Goal: Task Accomplishment & Management: Complete application form

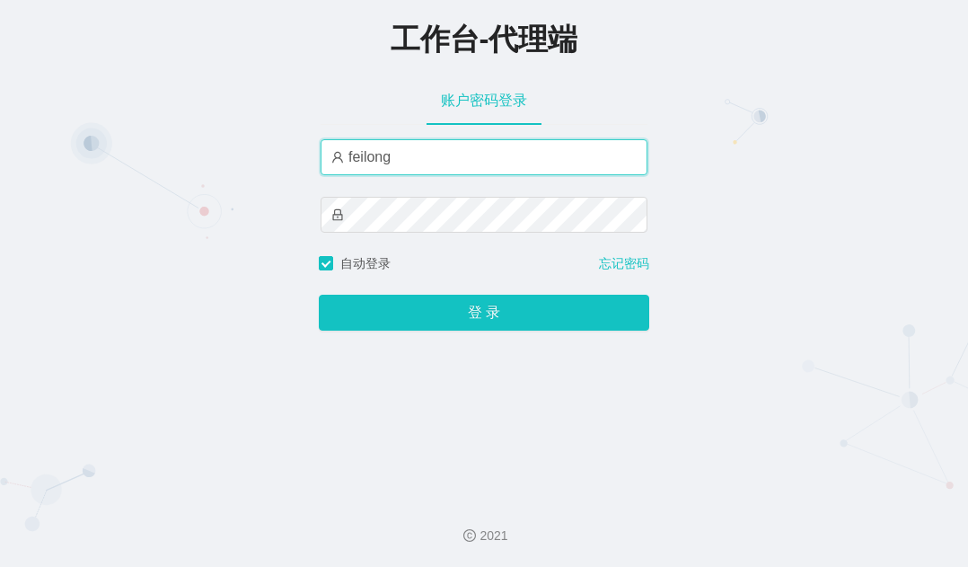
drag, startPoint x: 402, startPoint y: 161, endPoint x: 245, endPoint y: 136, distance: 158.3
click at [241, 144] on div "工作台-代理端 账户密码登录 feilong 自动登录 忘记密码 登 录" at bounding box center [484, 241] width 968 height 483
type input "大"
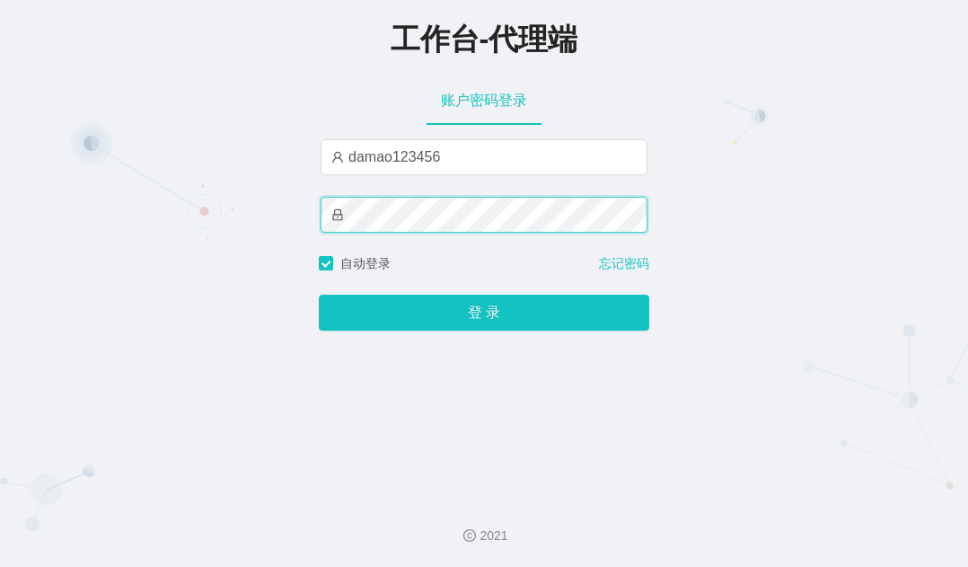
click at [277, 216] on div "工作台-代理端 账户密码登录 damao123456 自动登录 忘记密码 登 录" at bounding box center [484, 241] width 968 height 483
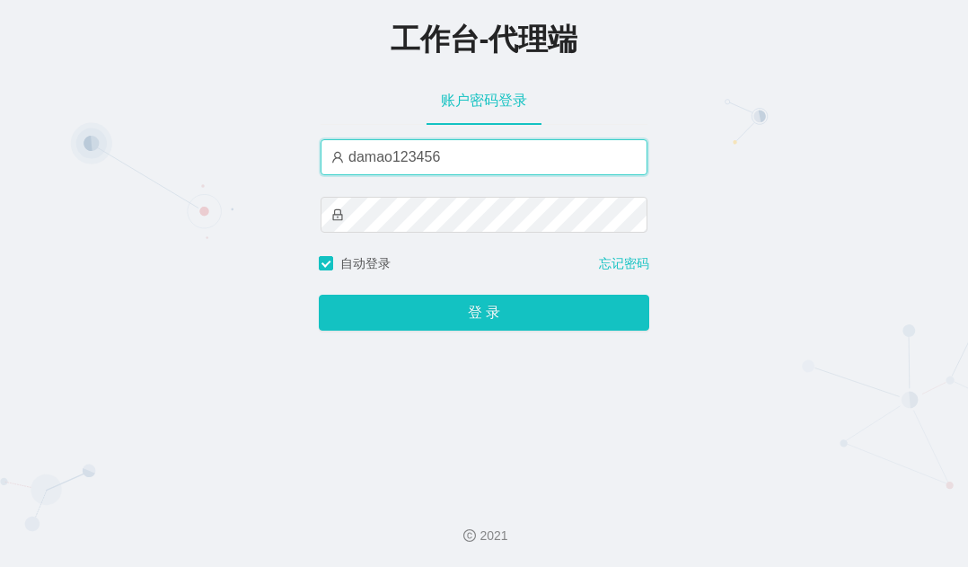
click at [426, 158] on input "damao123456" at bounding box center [484, 157] width 327 height 36
drag, startPoint x: 394, startPoint y: 154, endPoint x: 435, endPoint y: 147, distance: 40.9
click at [435, 147] on input "damao123456" at bounding box center [484, 157] width 327 height 36
type input "damao"
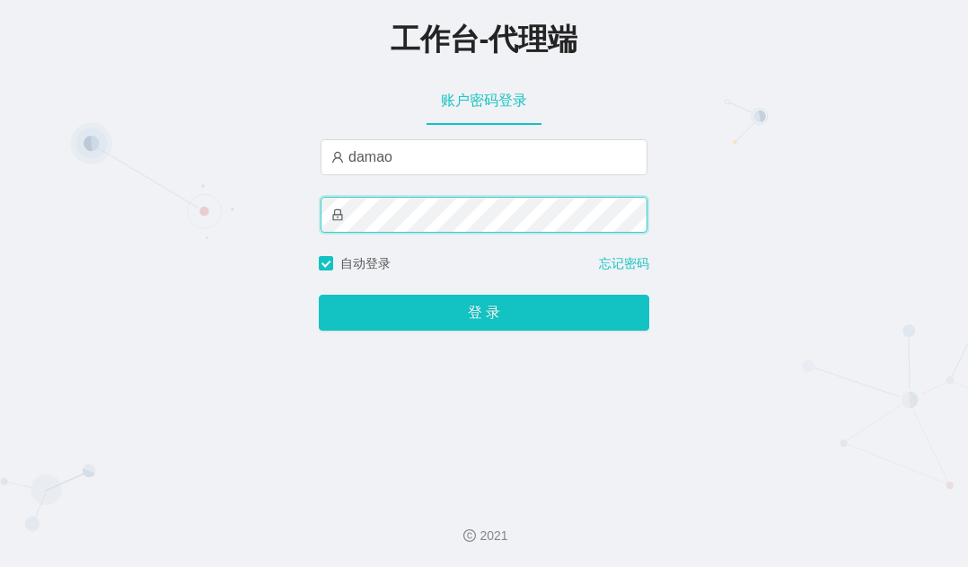
click at [305, 214] on div "工作台-代理端 账户密码登录 damao 自动登录 忘记密码 登 录" at bounding box center [484, 241] width 968 height 483
click at [319, 295] on button "登 录" at bounding box center [484, 313] width 331 height 36
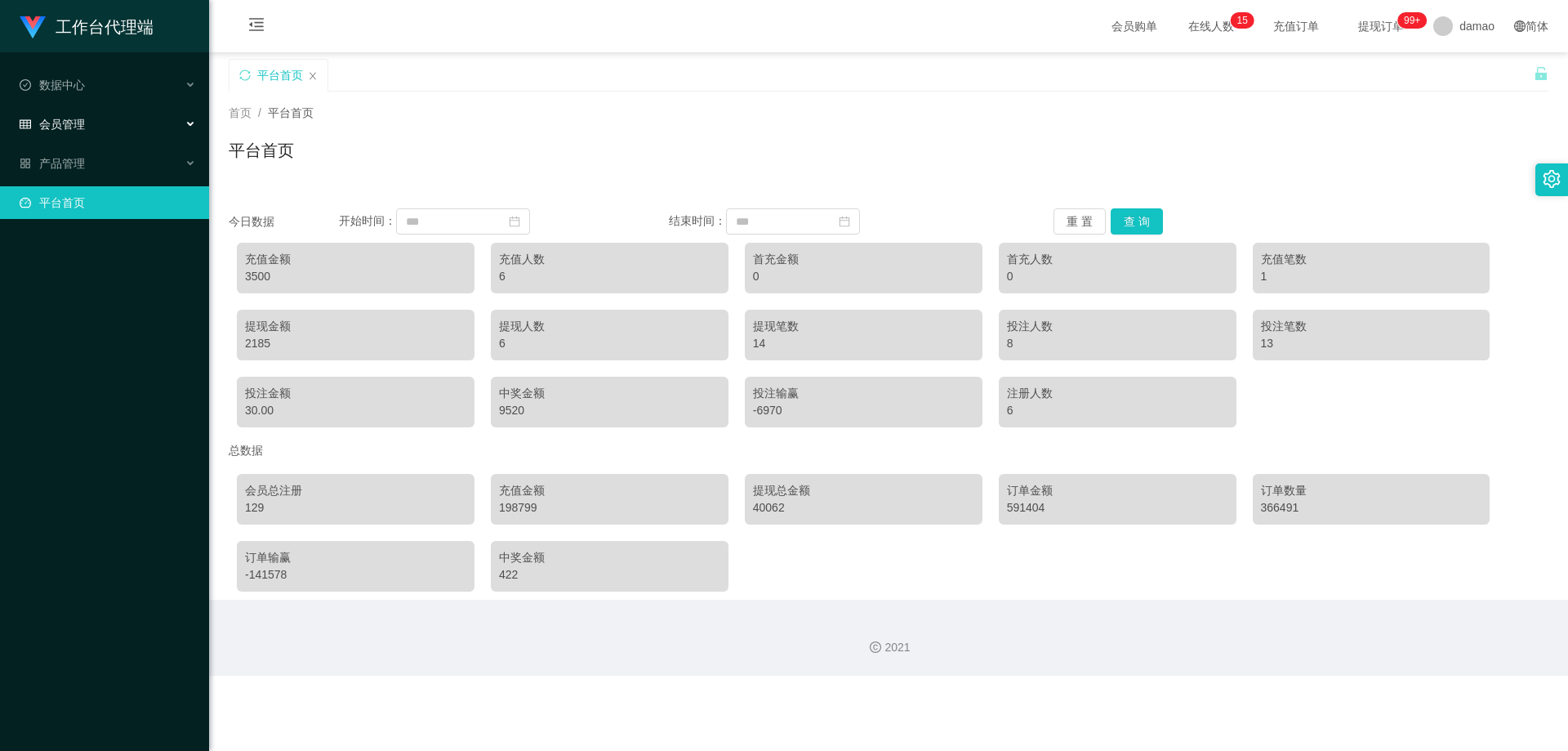
click at [94, 122] on div "会员管理" at bounding box center [105, 125] width 209 height 33
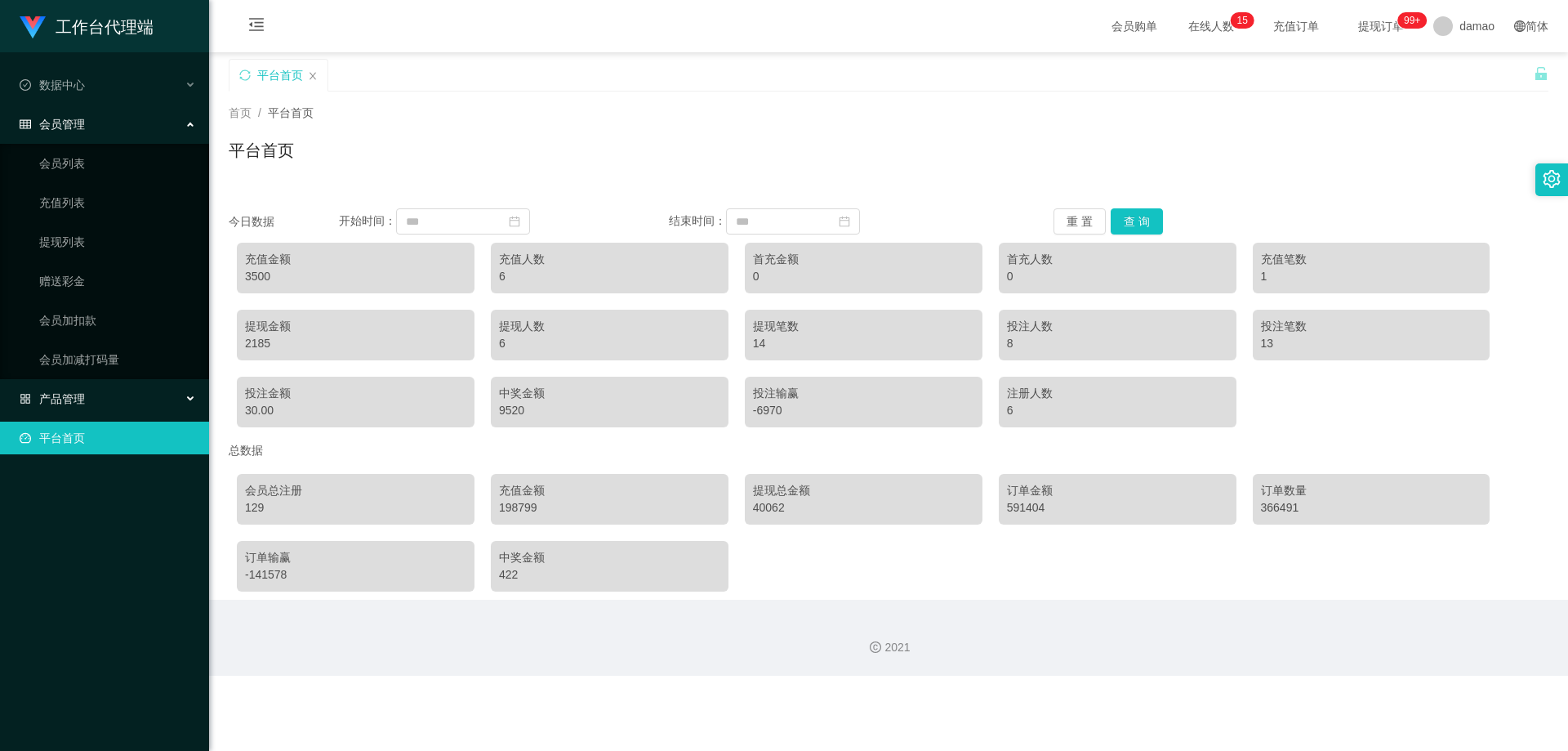
click at [112, 397] on div "产品管理" at bounding box center [105, 398] width 209 height 33
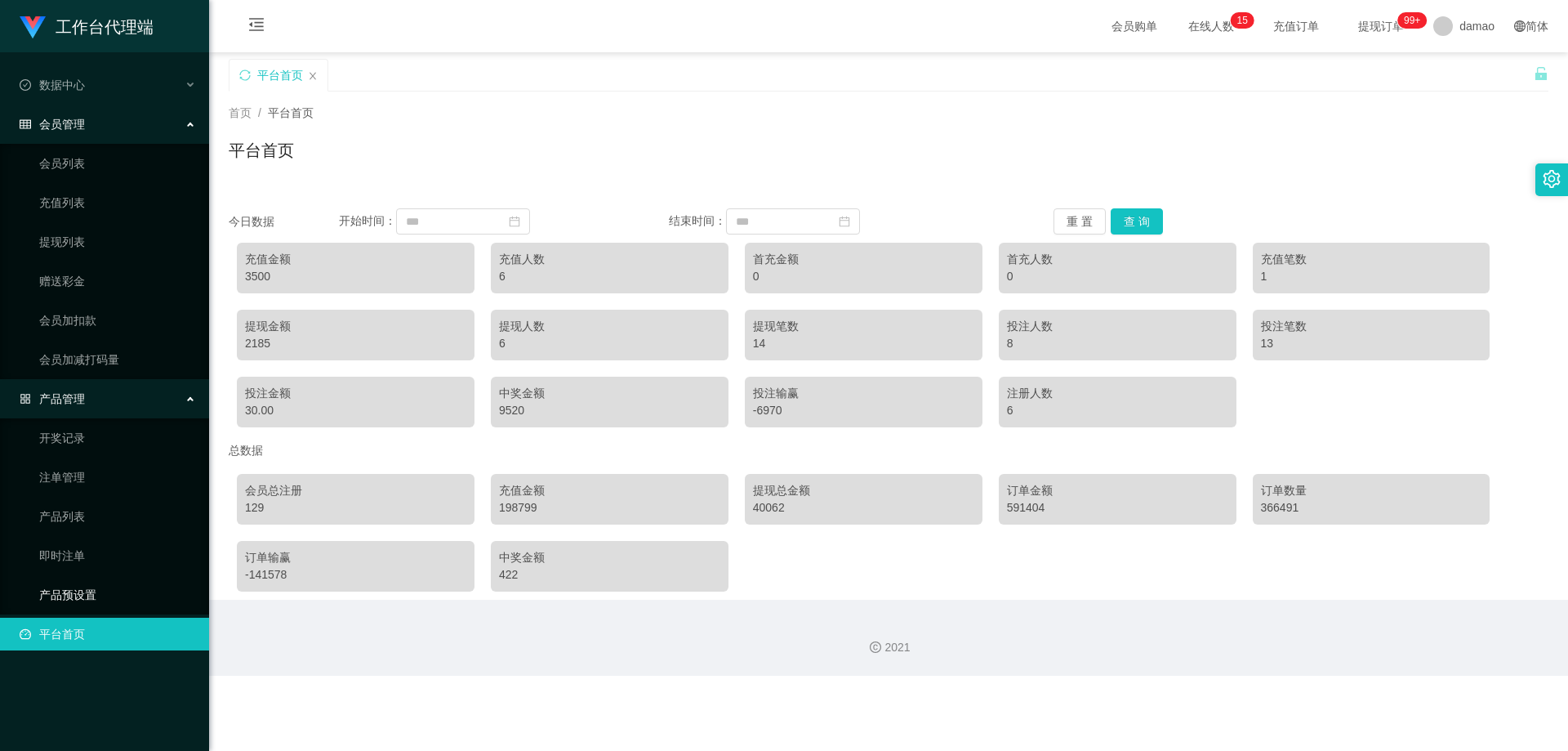
click at [90, 515] on link "产品预设置" at bounding box center [117, 595] width 156 height 33
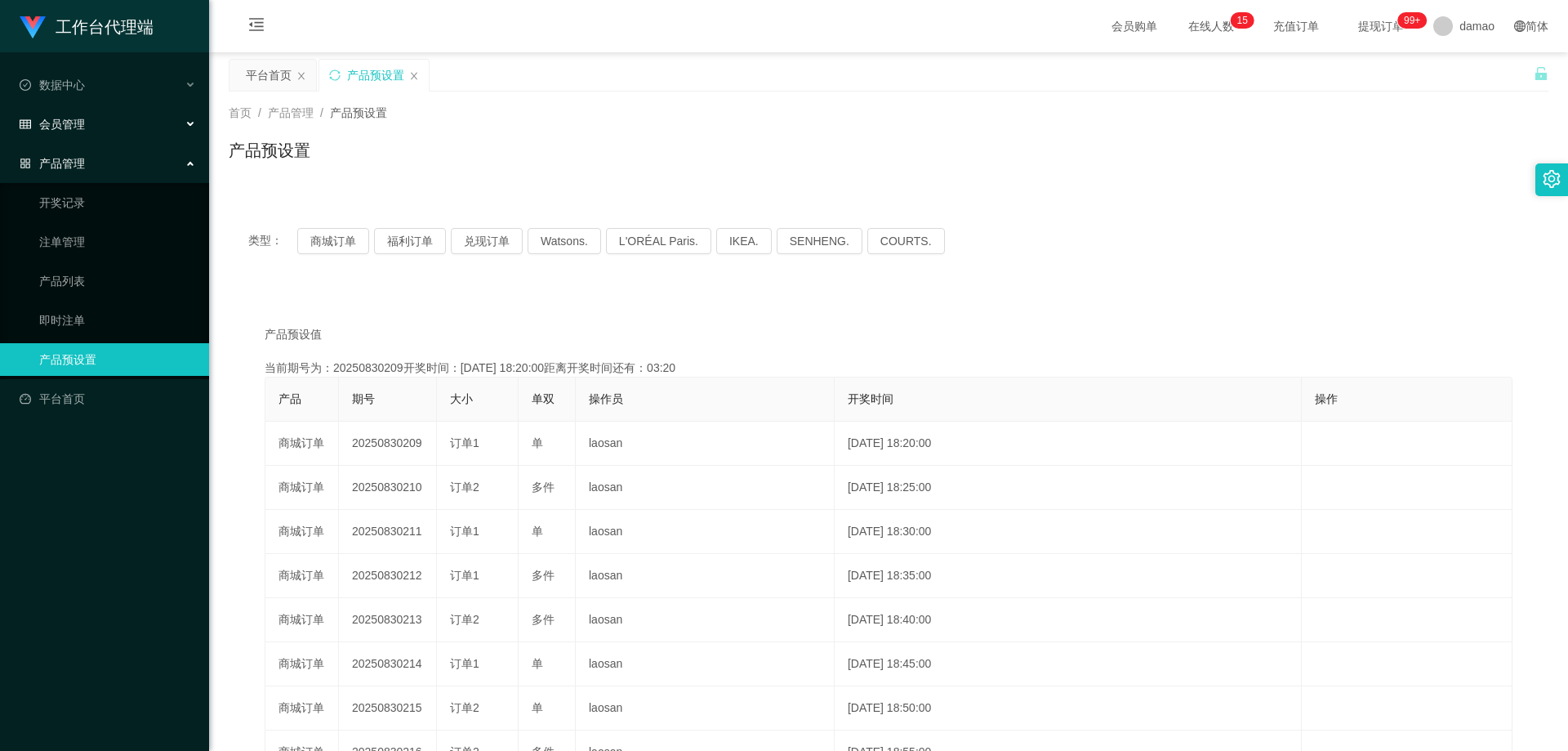
click at [100, 125] on div "会员管理" at bounding box center [105, 125] width 209 height 33
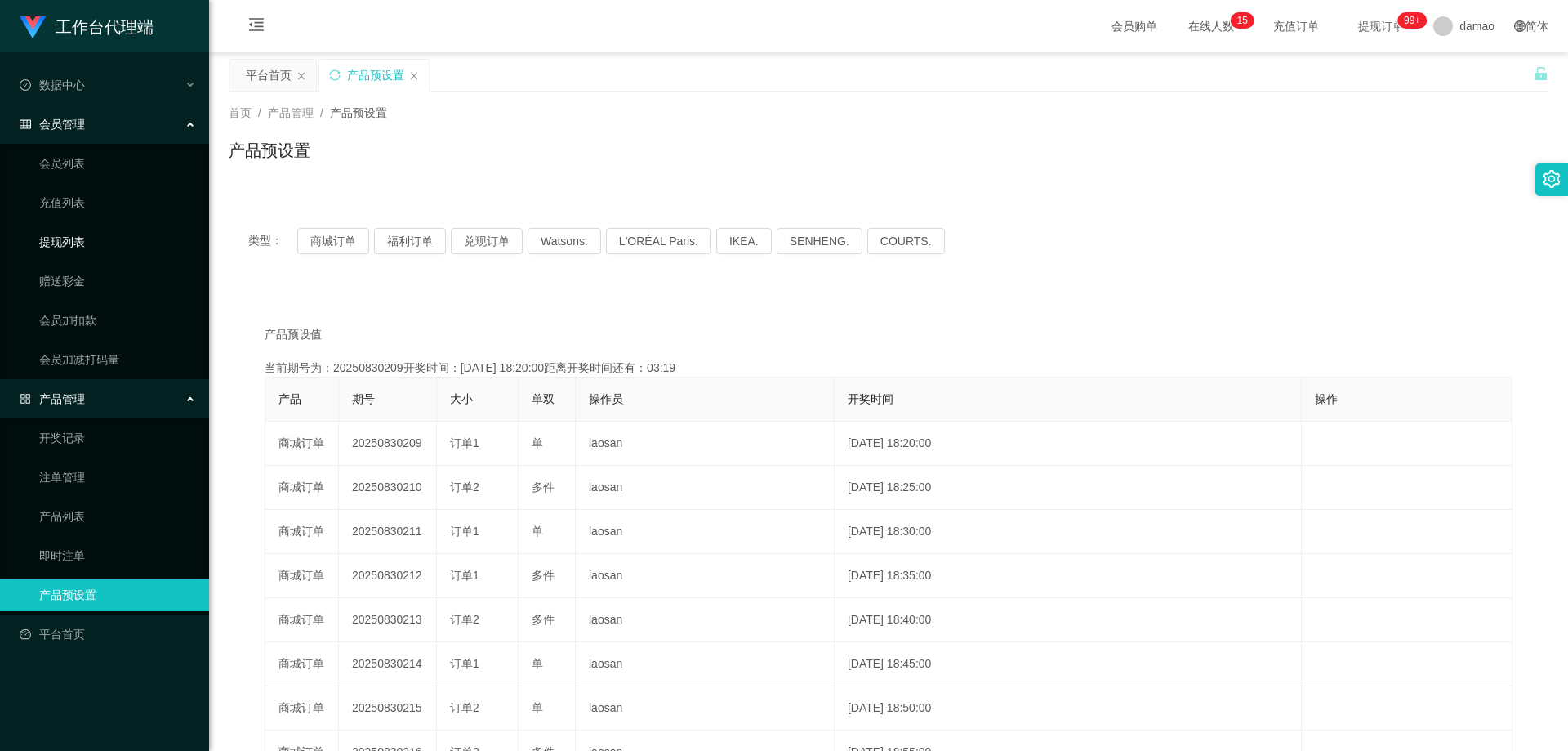
click at [85, 238] on link "提现列表" at bounding box center [117, 242] width 156 height 33
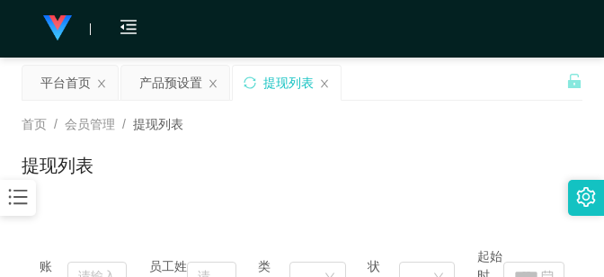
click at [454, 81] on div "平台首页 产品预设置 提现列表" at bounding box center [294, 96] width 544 height 62
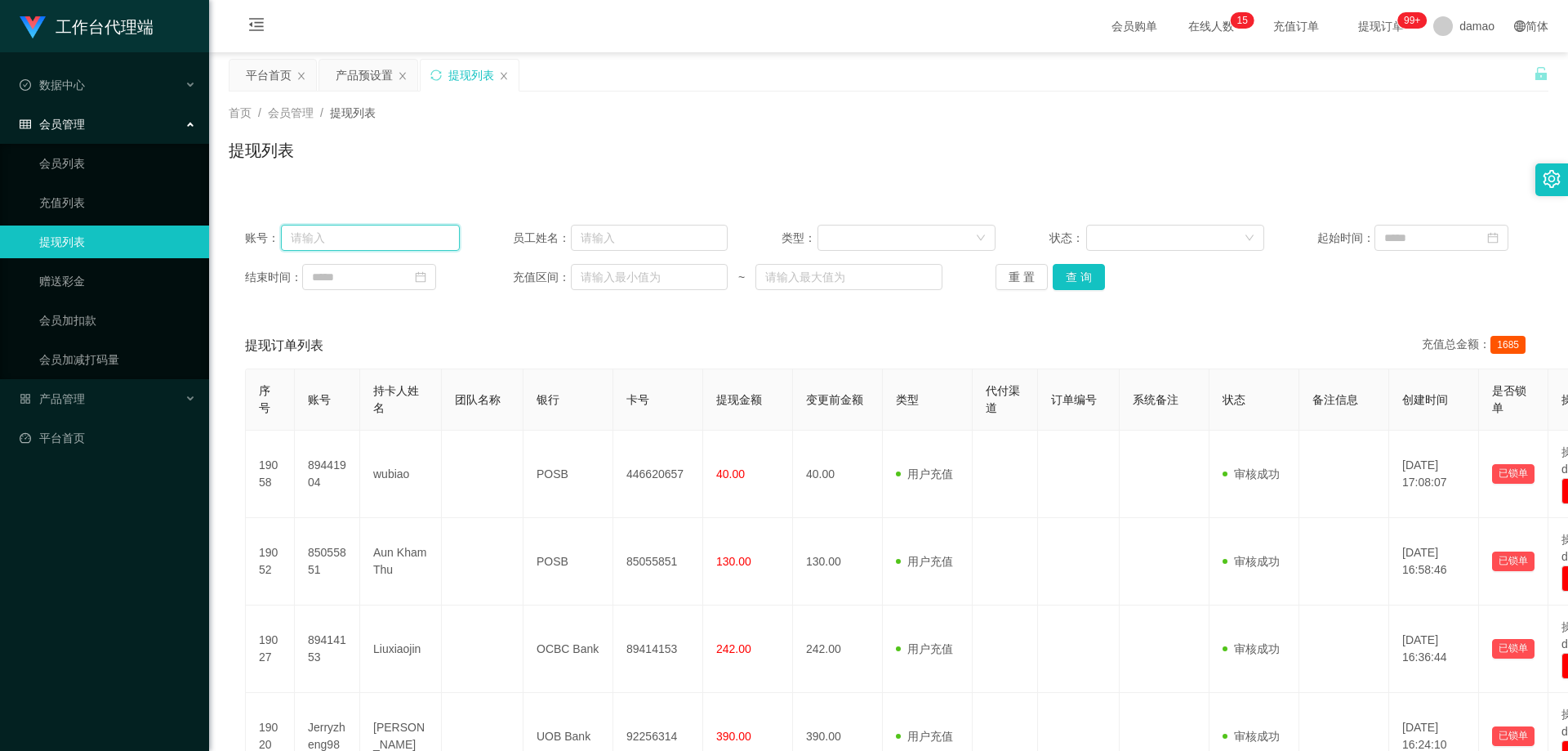
click at [348, 240] on input "text" at bounding box center [370, 237] width 179 height 26
paste input "93490064"
type input "93490064"
click at [879, 276] on button "查 询" at bounding box center [1078, 276] width 52 height 26
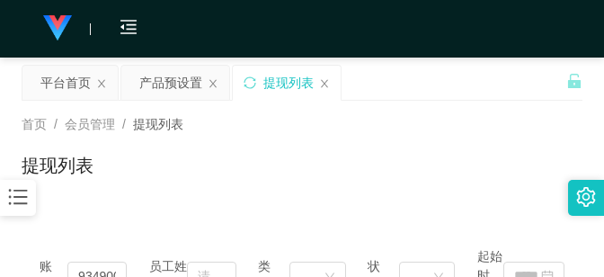
drag, startPoint x: 471, startPoint y: 121, endPoint x: 492, endPoint y: 72, distance: 53.9
click at [471, 120] on div "首页 / 会员管理 / 提现列表 /" at bounding box center [302, 124] width 561 height 19
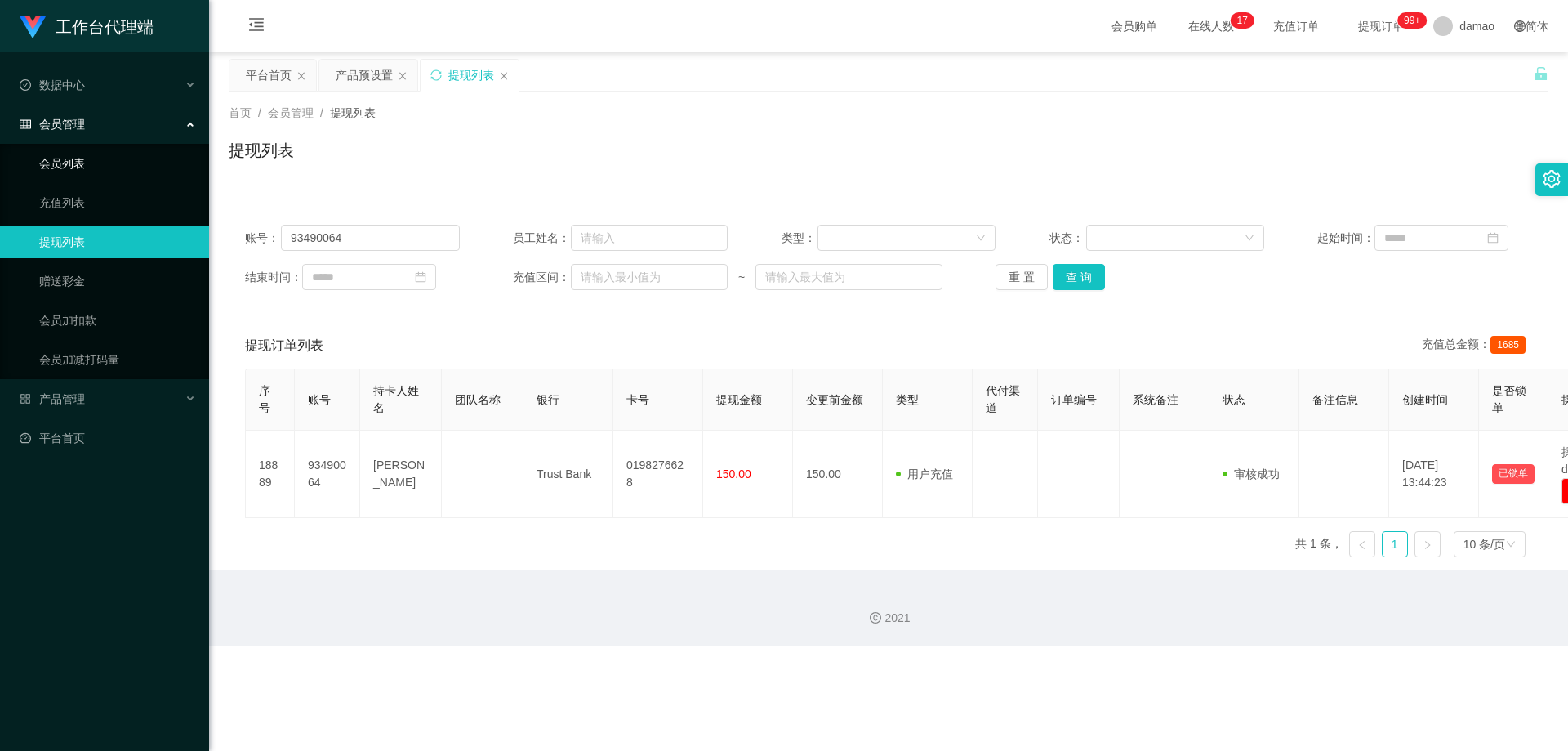
click at [60, 155] on link "会员列表" at bounding box center [117, 164] width 156 height 33
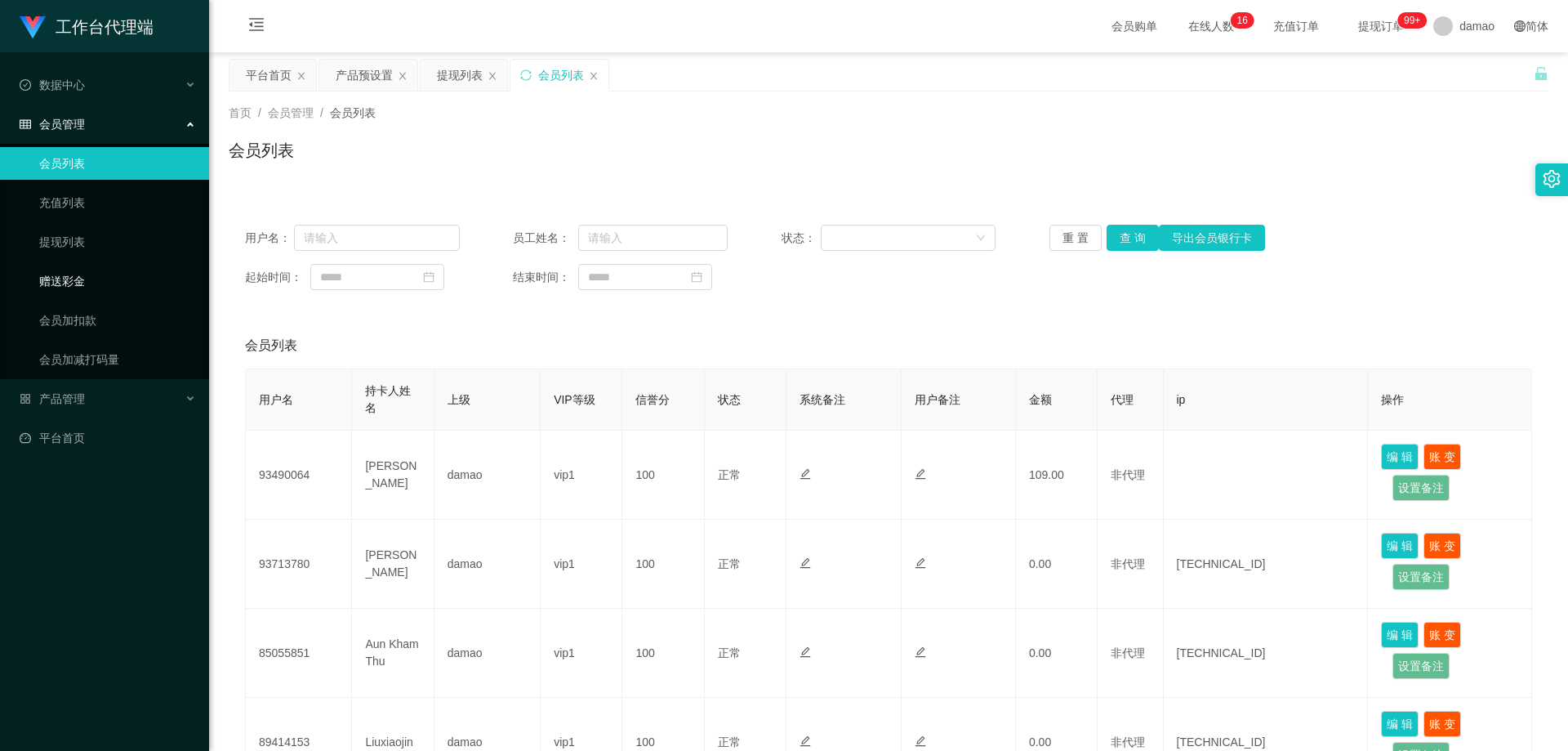
click at [74, 275] on link "赠送彩金" at bounding box center [117, 281] width 156 height 33
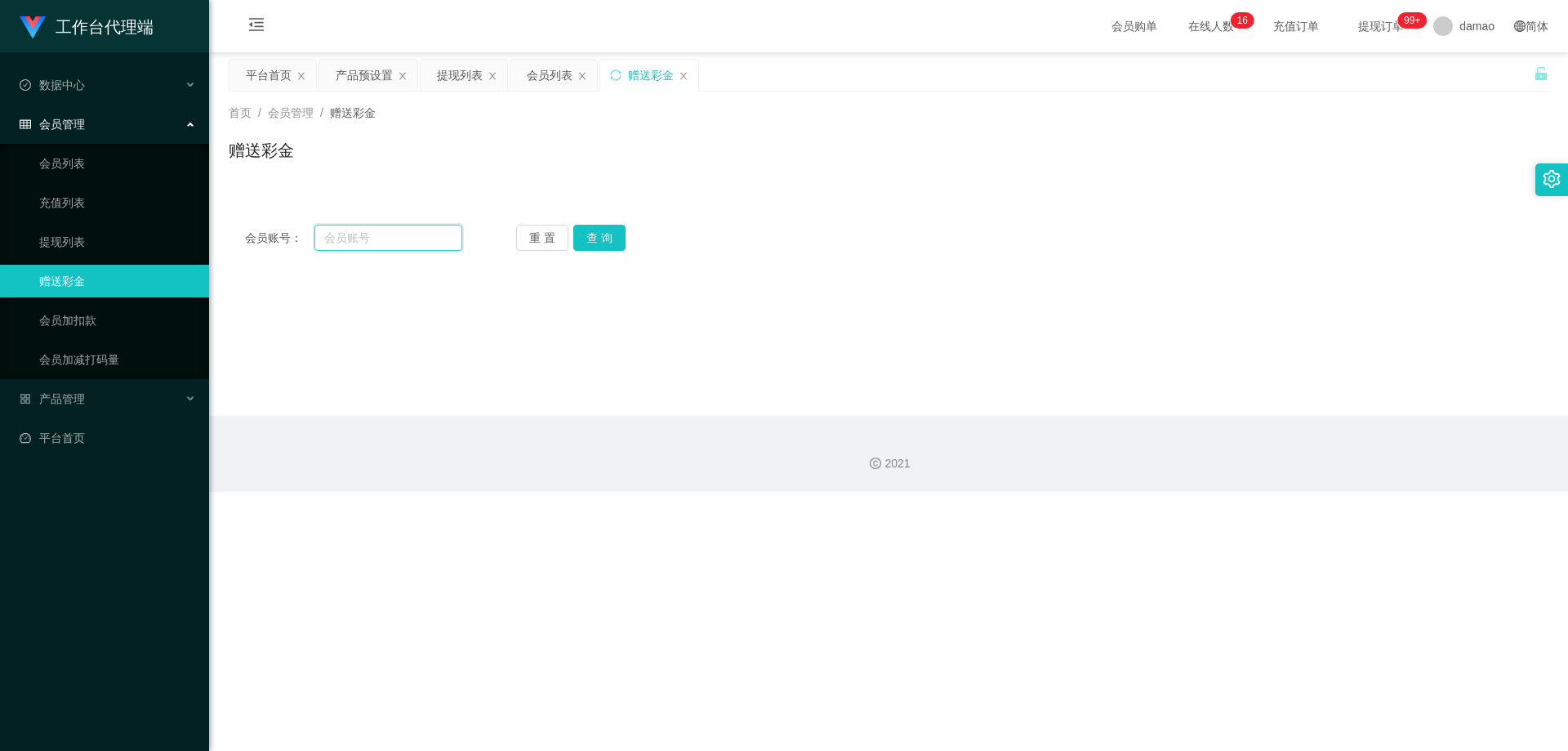
click at [367, 238] on input "text" at bounding box center [388, 237] width 148 height 26
paste input "Jerryzheng98"
type input "Jerryzheng98"
click at [598, 237] on button "查 询" at bounding box center [599, 237] width 52 height 26
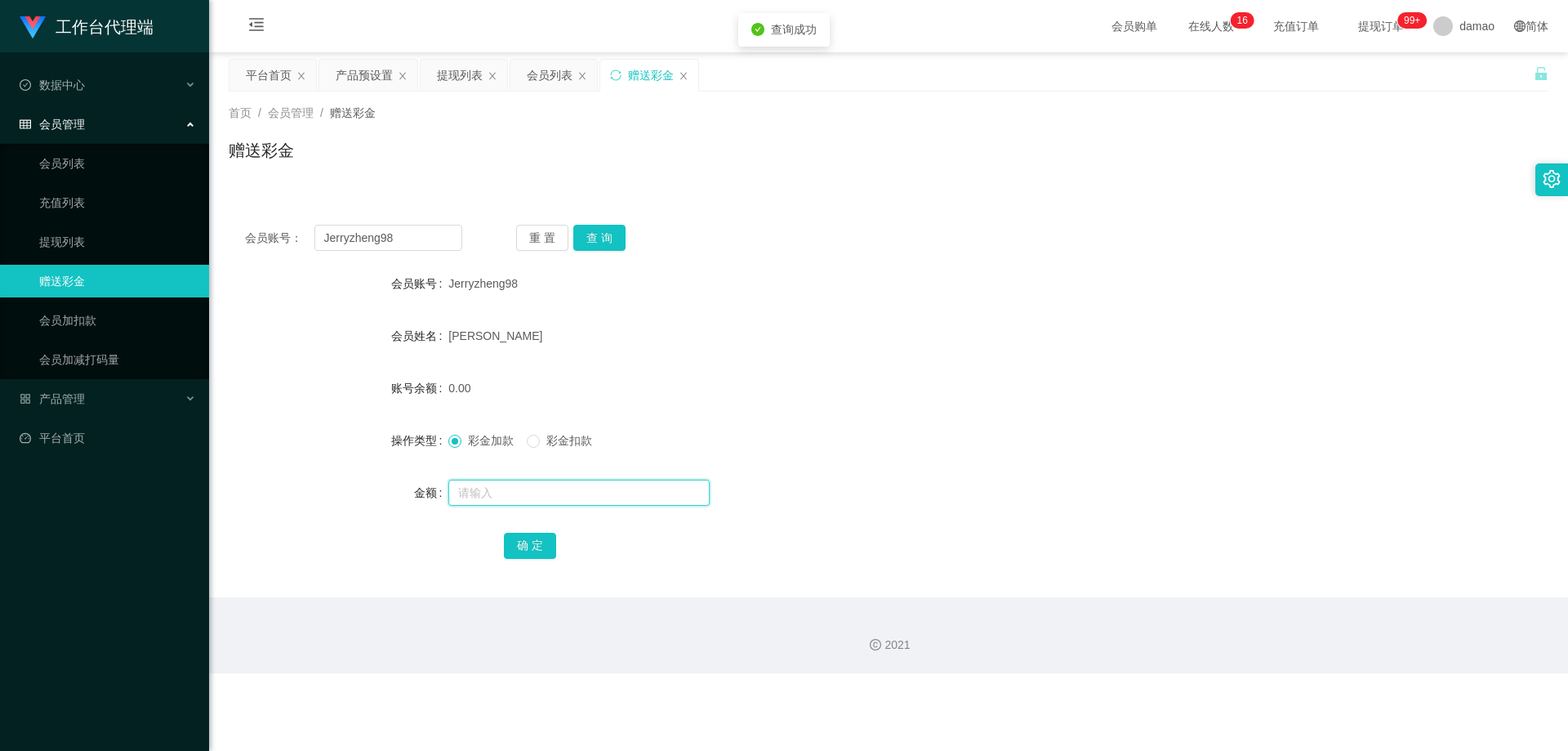
drag, startPoint x: 487, startPoint y: 489, endPoint x: 485, endPoint y: 477, distance: 12.2
click at [485, 491] on input "text" at bounding box center [578, 492] width 261 height 26
type input "120"
click at [520, 515] on button "确 定" at bounding box center [529, 546] width 52 height 26
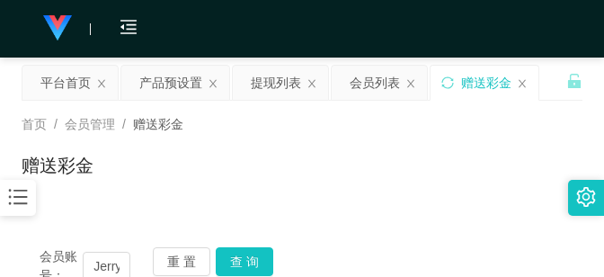
drag, startPoint x: 514, startPoint y: 35, endPoint x: 531, endPoint y: 0, distance: 39.0
click at [511, 37] on div "会员购单 在线人数 0 1 2 3 4 5 6 7 8 9 0 1 2 3 4 5 6 7 8 9 0 1 2 3 4 5 6 7 8 9 0 1 2 3 4…" at bounding box center [302, 29] width 604 height 58
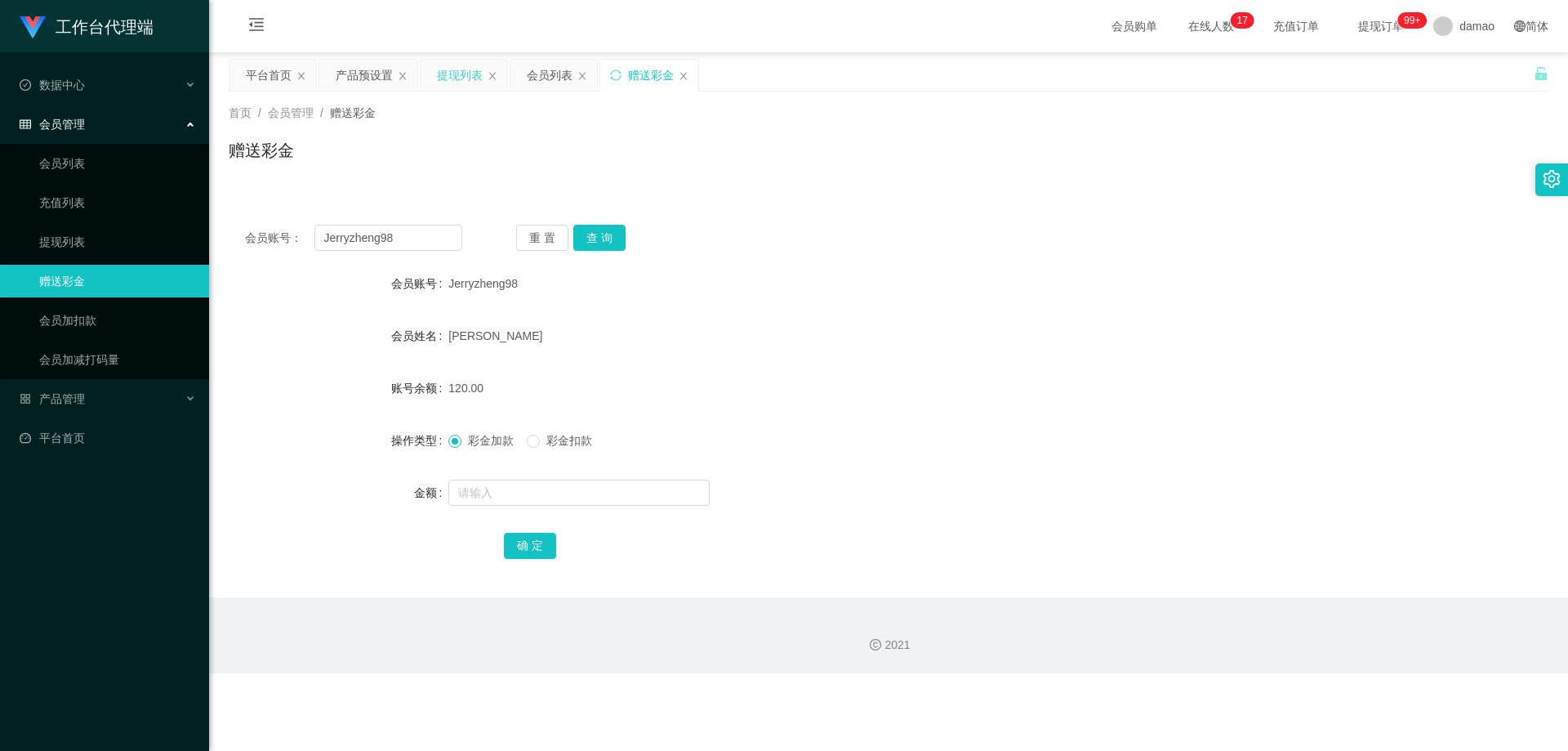
click at [469, 69] on div "提现列表" at bounding box center [460, 75] width 45 height 31
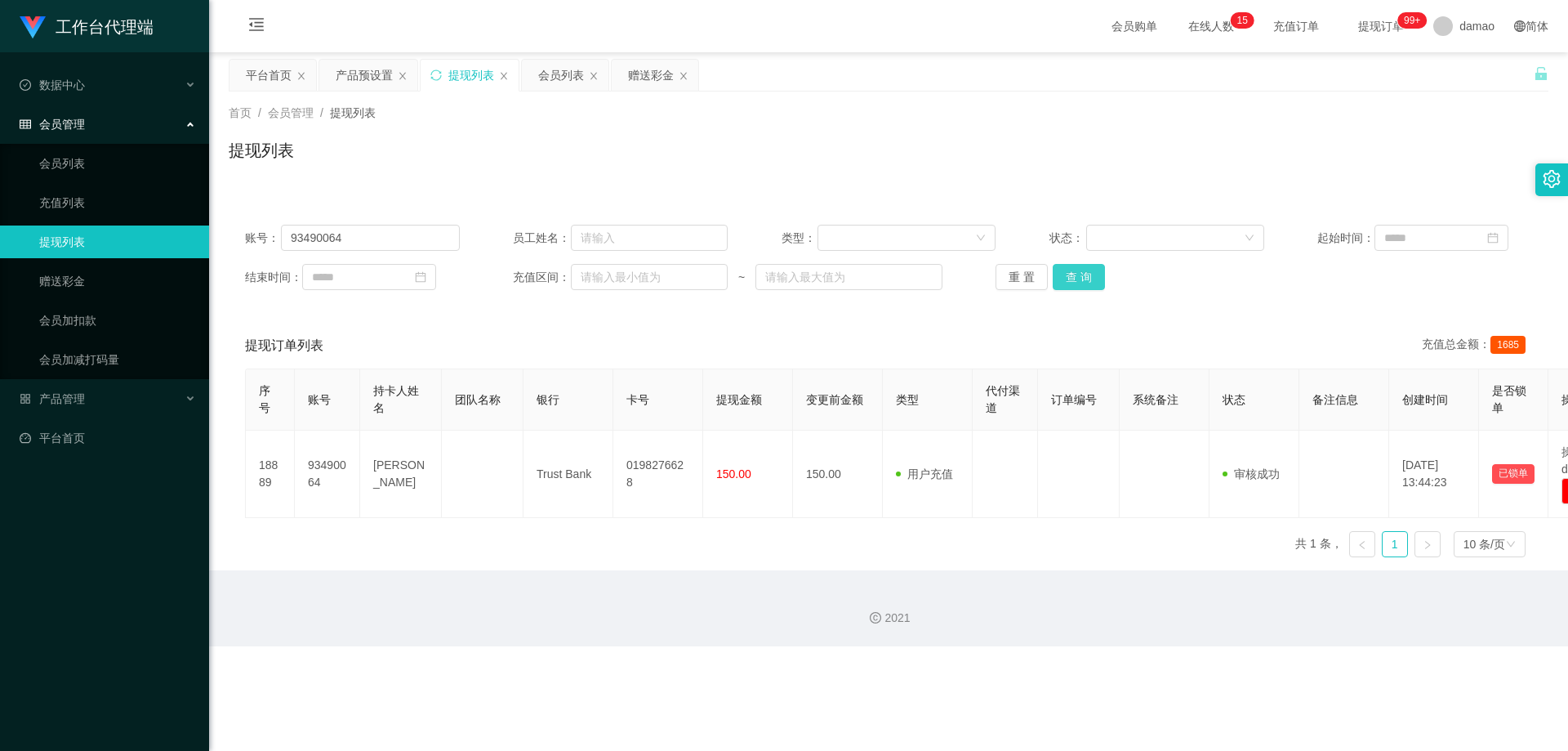
click at [879, 280] on button "查 询" at bounding box center [1078, 276] width 52 height 26
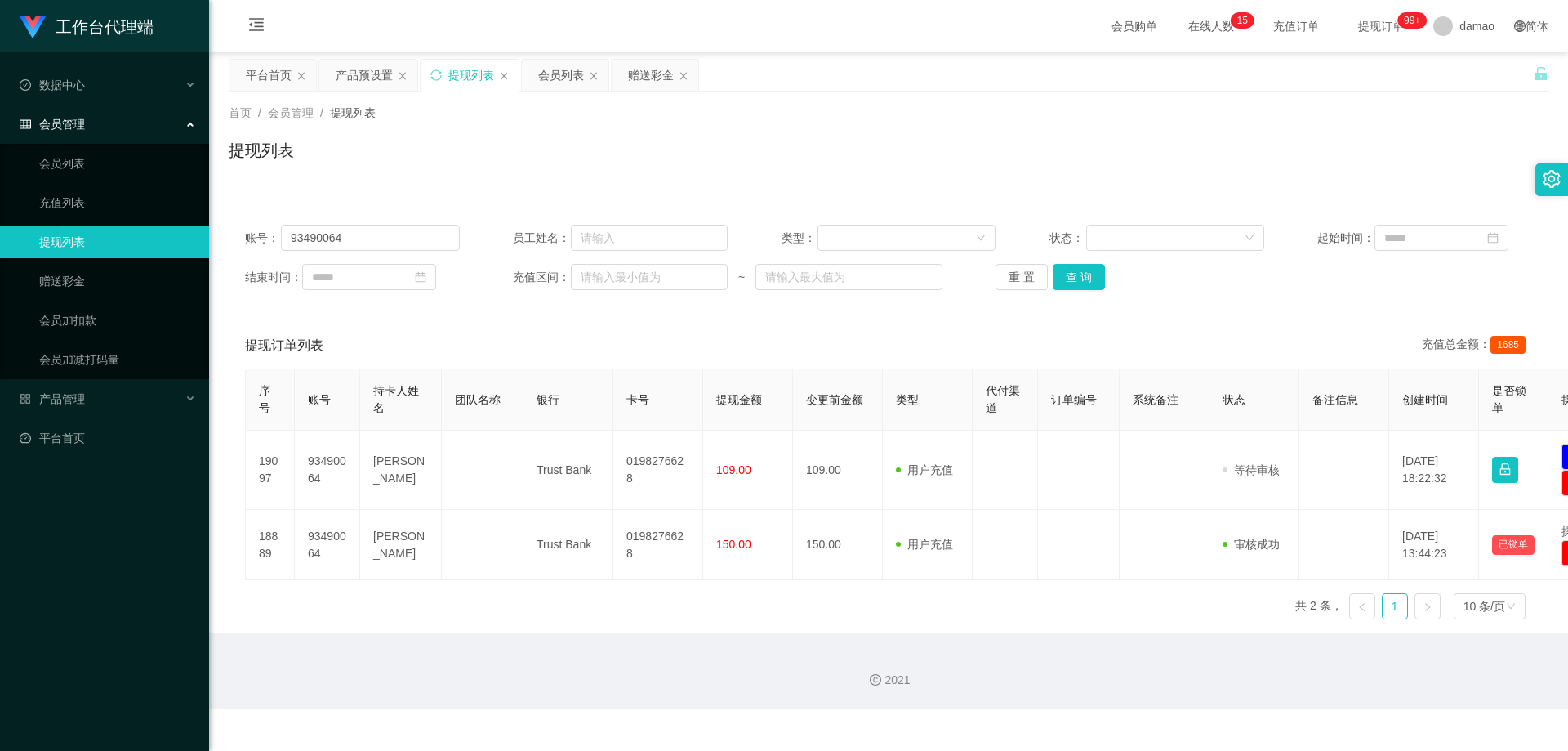
click at [474, 70] on div "提现列表" at bounding box center [471, 75] width 45 height 31
